Goal: Check status: Check status

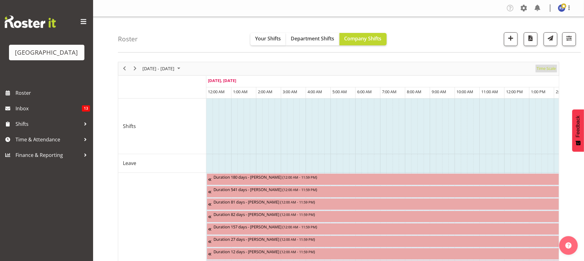
click at [542, 69] on span "Time Scale" at bounding box center [546, 69] width 20 height 8
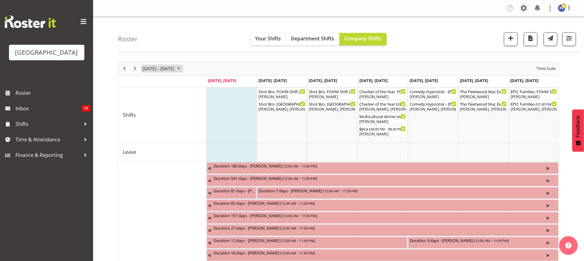
click at [168, 70] on span "[DATE] - [DATE]" at bounding box center [158, 69] width 33 height 8
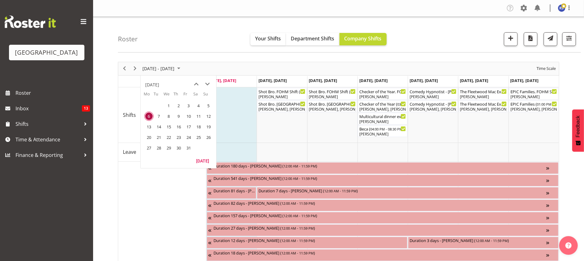
click at [208, 83] on span "next month" at bounding box center [207, 84] width 11 height 11
click at [177, 117] on span "6" at bounding box center [178, 115] width 9 height 9
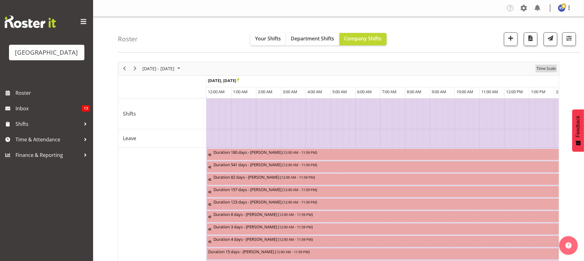
click at [541, 68] on span "Time Scale" at bounding box center [546, 69] width 20 height 8
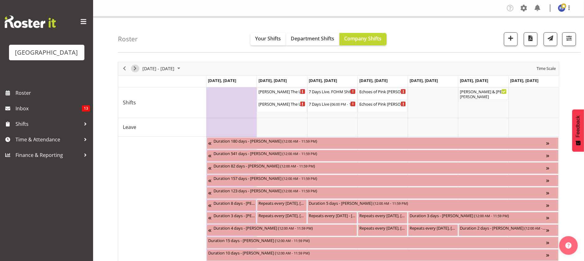
click at [137, 68] on span "Next" at bounding box center [134, 69] width 7 height 8
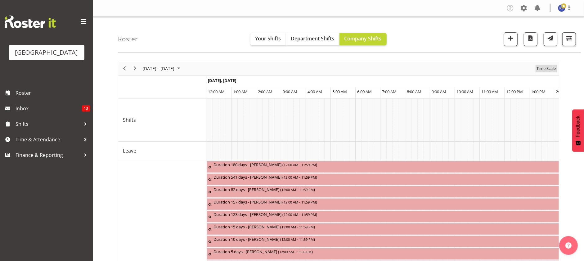
click at [542, 68] on span "Time Scale" at bounding box center [546, 69] width 20 height 8
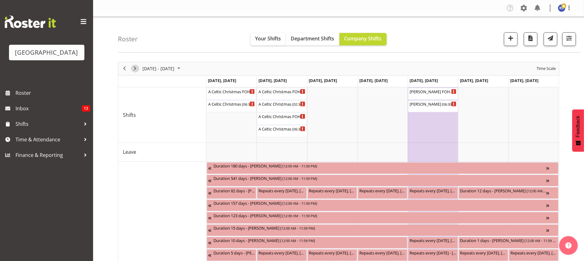
click at [136, 69] on span "Next" at bounding box center [134, 69] width 7 height 8
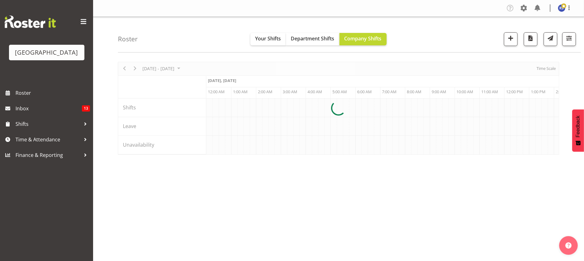
click at [548, 67] on div at bounding box center [338, 108] width 441 height 93
click at [546, 67] on div at bounding box center [338, 108] width 441 height 93
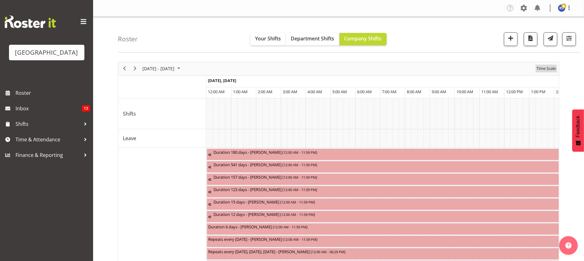
click at [546, 67] on span "Time Scale" at bounding box center [546, 69] width 20 height 8
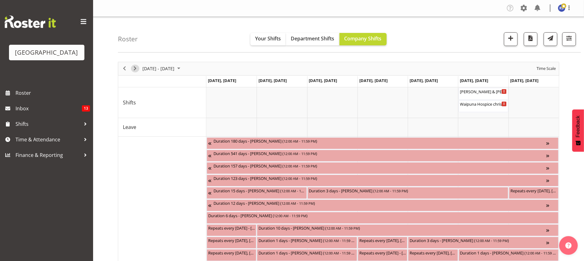
click at [135, 67] on span "Next" at bounding box center [134, 69] width 7 height 8
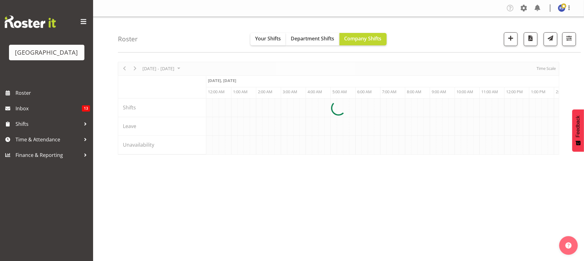
click at [542, 70] on div at bounding box center [338, 108] width 441 height 93
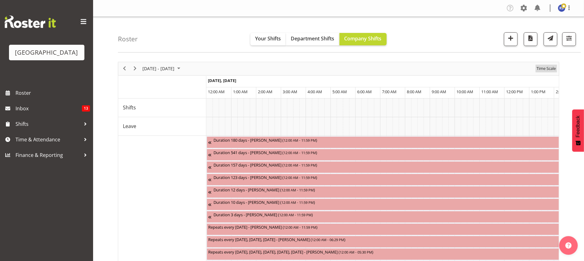
click at [541, 70] on span "Time Scale" at bounding box center [546, 69] width 20 height 8
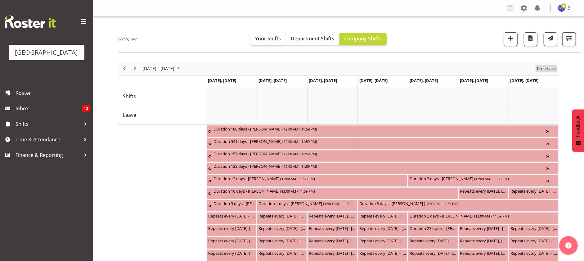
click at [541, 70] on span "Time Scale" at bounding box center [546, 69] width 20 height 8
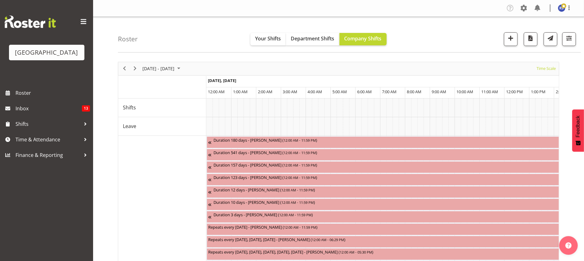
click at [150, 73] on div "[DATE] - [DATE]" at bounding box center [162, 68] width 44 height 13
click at [208, 84] on span "next month" at bounding box center [207, 84] width 11 height 11
click at [197, 84] on span "previous month" at bounding box center [196, 84] width 11 height 11
click at [150, 115] on span "6" at bounding box center [148, 115] width 9 height 9
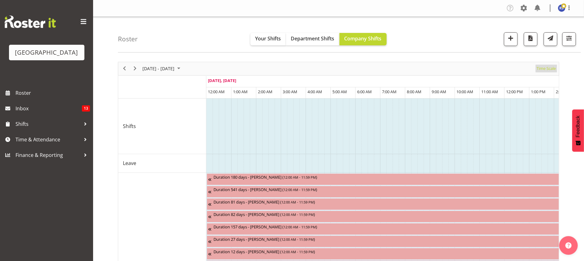
click at [546, 69] on span "Time Scale" at bounding box center [546, 69] width 20 height 8
